Goal: Task Accomplishment & Management: Use online tool/utility

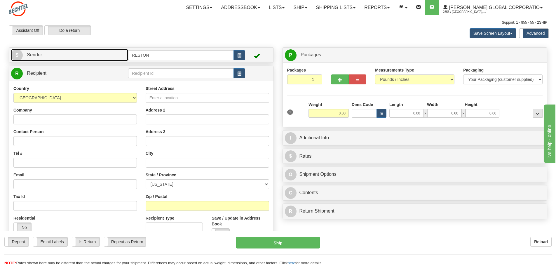
click at [40, 51] on link "S Sender" at bounding box center [69, 55] width 117 height 12
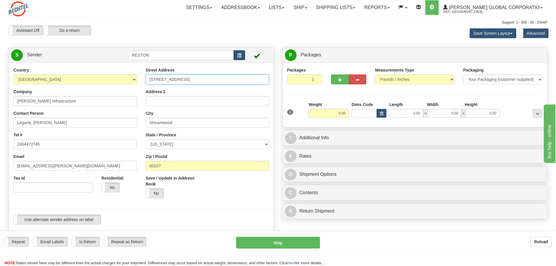
drag, startPoint x: 196, startPoint y: 81, endPoint x: 74, endPoint y: 78, distance: 121.7
click at [75, 78] on div "Country AFGHANISTAN ALAND ISLANDS ALBANIA ALGERIA AMERICAN SAMOA ANDORRA ANGOLA…" at bounding box center [141, 148] width 264 height 162
type input "1450 Washington Ave"
type input "Vanderberg Space Force Base"
click at [226, 143] on select "ALABAMA ALASKA ARIZONA ARKANSAS Armed Forces America Armed Forces Europe Armed …" at bounding box center [207, 144] width 123 height 10
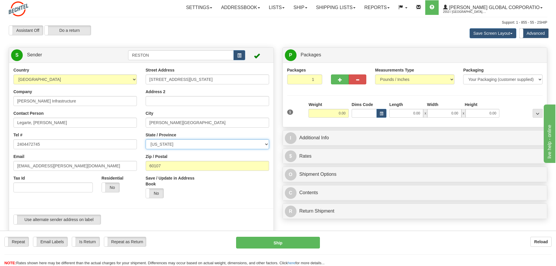
select select "CA"
click at [146, 139] on select "ALABAMA ALASKA ARIZONA ARKANSAS Armed Forces America Armed Forces Europe Armed …" at bounding box center [207, 144] width 123 height 10
click at [181, 163] on input "60107" at bounding box center [207, 166] width 123 height 10
drag, startPoint x: 179, startPoint y: 163, endPoint x: 108, endPoint y: 166, distance: 71.5
click at [108, 166] on div "Country AFGHANISTAN ALAND ISLANDS ALBANIA ALGERIA AMERICAN SAMOA ANDORRA ANGOLA…" at bounding box center [141, 148] width 264 height 162
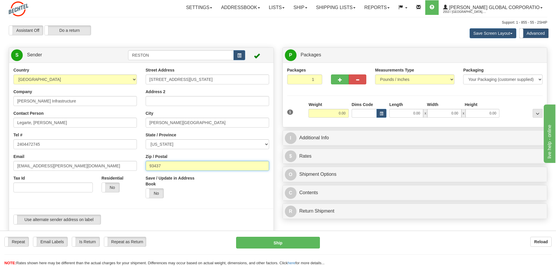
type input "93437"
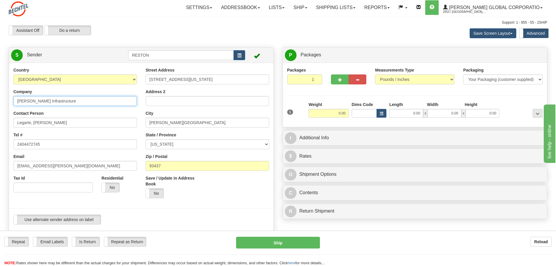
click at [75, 102] on input "Bechtel Infrastructure" at bounding box center [74, 101] width 123 height 10
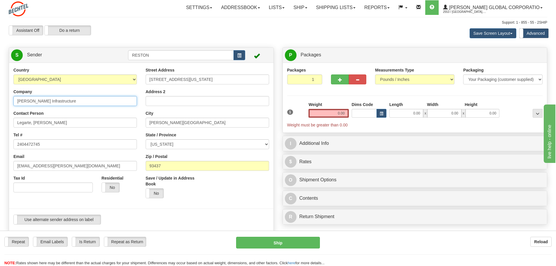
drag, startPoint x: 78, startPoint y: 100, endPoint x: 0, endPoint y: 100, distance: 78.5
click at [0, 100] on div "Toggle navigation Settings Shipping Preferences Fields Preferences New" at bounding box center [278, 243] width 556 height 487
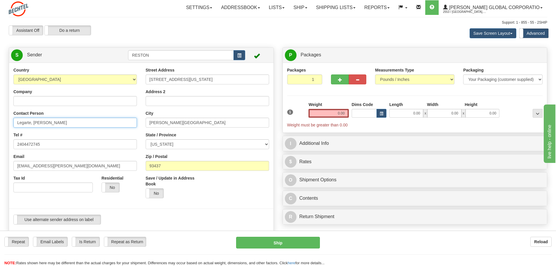
drag, startPoint x: 68, startPoint y: 123, endPoint x: 0, endPoint y: 114, distance: 69.0
click at [0, 114] on div "Toggle navigation Settings Shipping Preferences Fields Preferences New" at bounding box center [278, 243] width 556 height 487
type input "John Petrocelli"
click at [74, 89] on div "Company" at bounding box center [74, 97] width 123 height 17
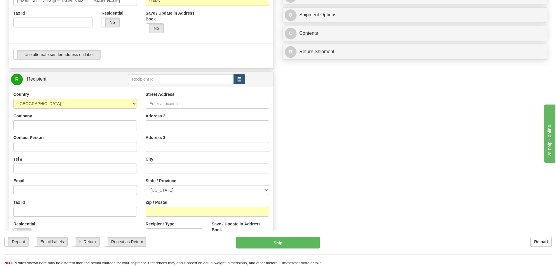
scroll to position [175, 0]
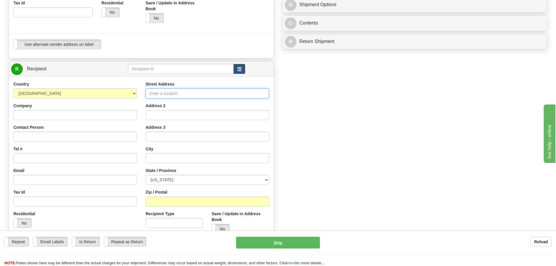
click at [189, 96] on input "Street Address" at bounding box center [207, 93] width 123 height 10
type input "4618 W 200N"
type input "Bechtel Infrastructure"
type input "Steven Kindred/Elizabeth Perez"
type input "Winamac"
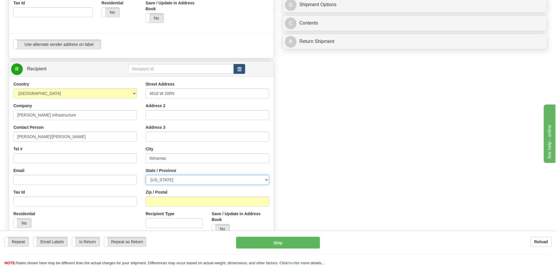
select select "IN"
type input "46996"
click at [76, 138] on input "Steven Kindred/Elizabeth Perez" at bounding box center [74, 137] width 123 height 10
click at [87, 136] on input "Steven Kindred/Elizabeth Perez" at bounding box center [74, 137] width 123 height 10
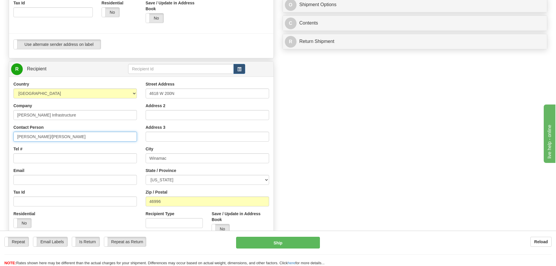
type input "Steven Kindred/Rodel Legarte"
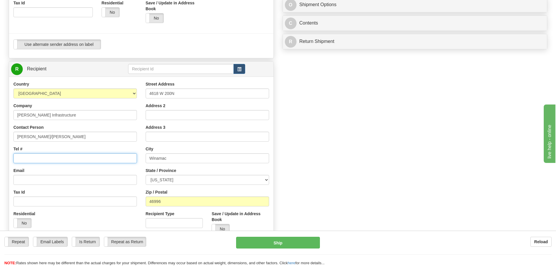
click at [37, 156] on input "Tel #" at bounding box center [74, 158] width 123 height 10
type input "2404472745"
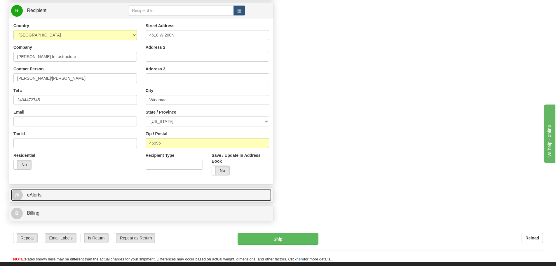
click at [97, 194] on link "@ eAlerts" at bounding box center [141, 195] width 260 height 12
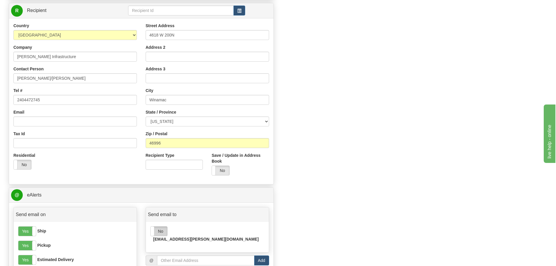
click at [158, 229] on label "No" at bounding box center [159, 230] width 17 height 9
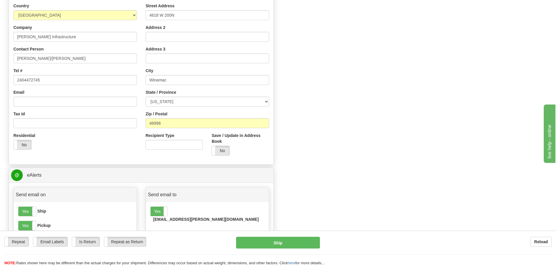
scroll to position [321, 0]
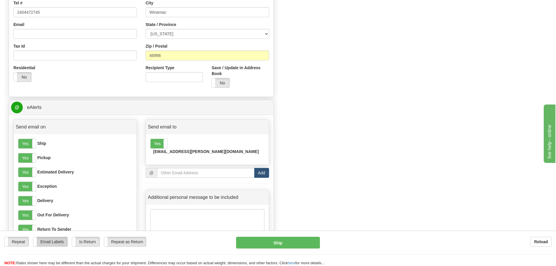
click at [58, 240] on label "Email Labels" at bounding box center [50, 241] width 34 height 9
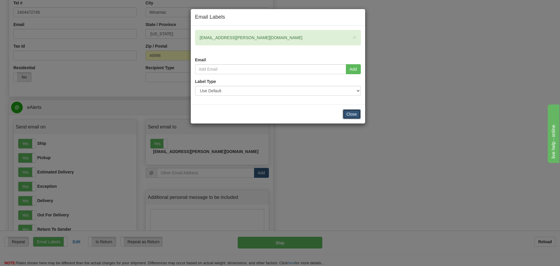
click at [351, 110] on button "Close" at bounding box center [352, 114] width 18 height 10
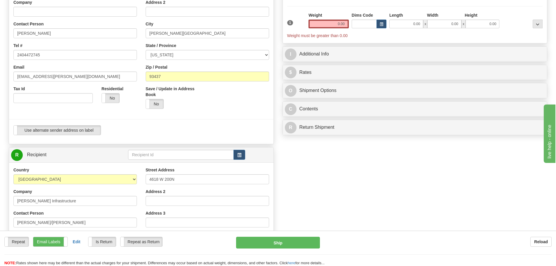
scroll to position [0, 0]
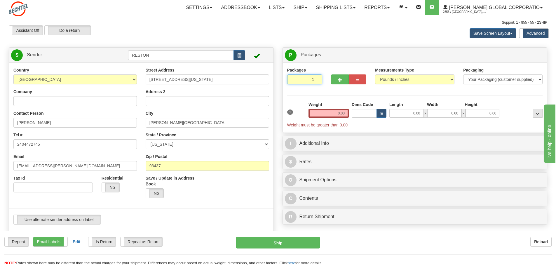
click at [307, 83] on input "1" at bounding box center [304, 79] width 35 height 10
click at [329, 112] on input "0.00" at bounding box center [328, 113] width 40 height 9
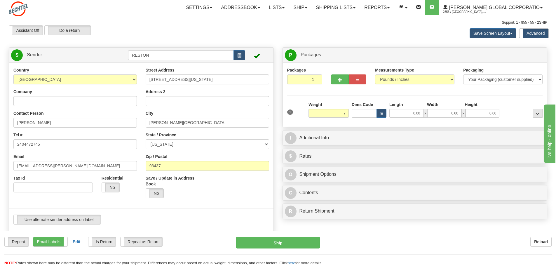
type input "7.00"
click at [313, 100] on div "Packages 1 1 Measurements Type" at bounding box center [415, 94] width 256 height 55
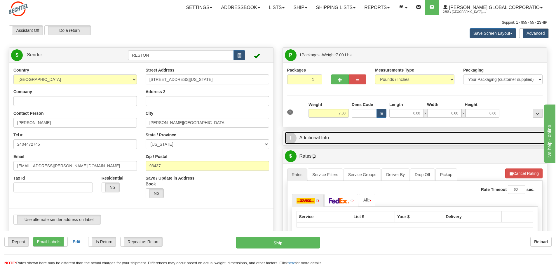
click at [316, 137] on link "I Additional Info" at bounding box center [415, 138] width 260 height 12
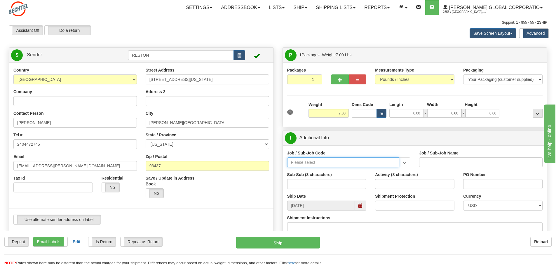
click at [306, 162] on input "Job / Sub-Job Code" at bounding box center [343, 162] width 112 height 10
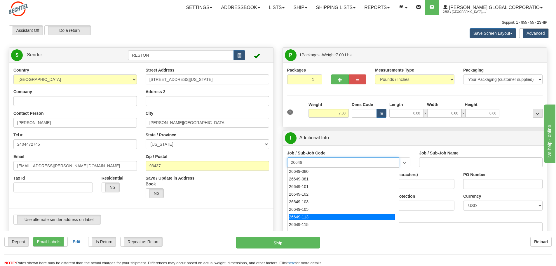
scroll to position [58, 0]
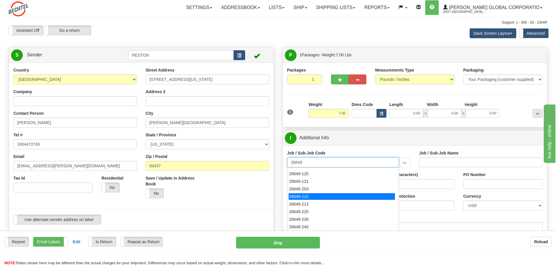
click at [312, 195] on div "26649-210" at bounding box center [342, 196] width 106 height 6
type input "26649-210"
type input "ESCAPE SOLAR PROJECT - FIELD NON-MANUAL"
type input "26649-210"
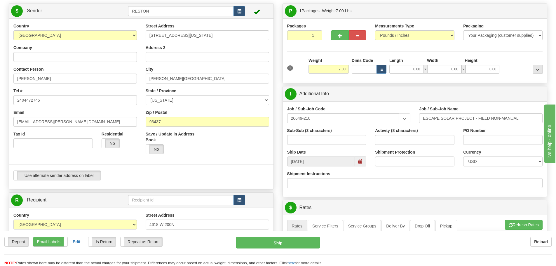
scroll to position [117, 0]
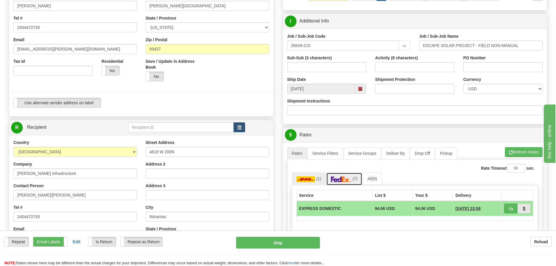
click at [347, 177] on img at bounding box center [341, 179] width 20 height 6
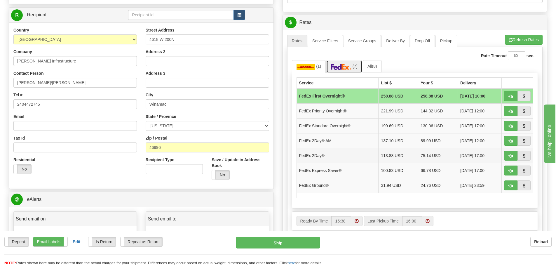
scroll to position [233, 0]
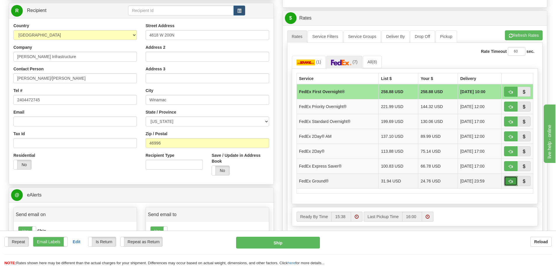
click at [513, 181] on button "button" at bounding box center [510, 181] width 13 height 10
type input "92"
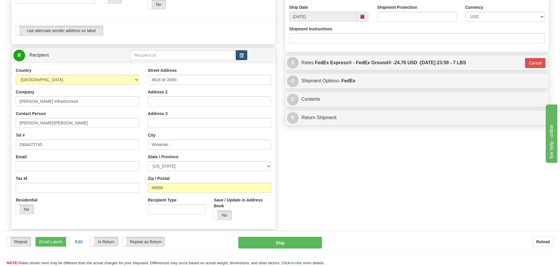
scroll to position [175, 0]
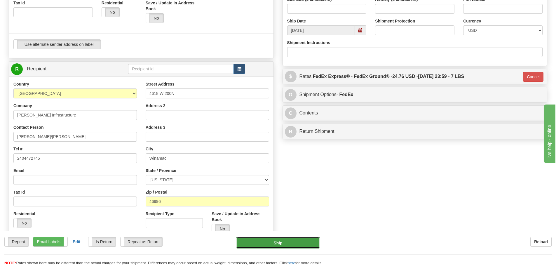
click at [281, 244] on button "Ship" at bounding box center [278, 243] width 84 height 12
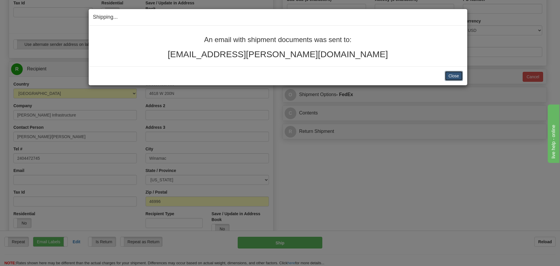
click at [459, 77] on button "Close" at bounding box center [454, 76] width 18 height 10
